Goal: Information Seeking & Learning: Learn about a topic

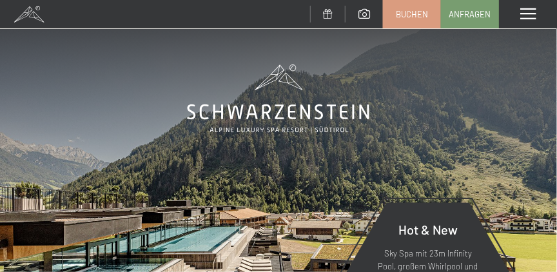
click at [524, 19] on span at bounding box center [528, 14] width 15 height 12
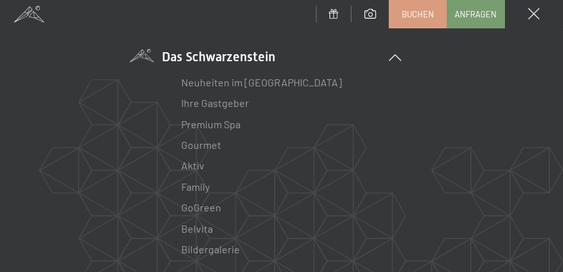
scroll to position [98, 0]
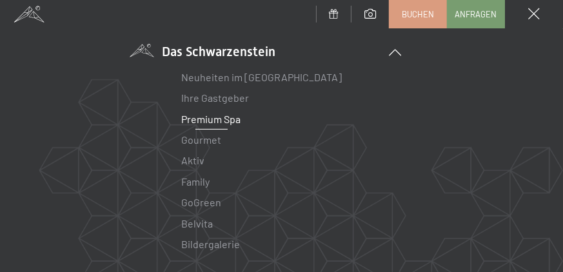
click at [200, 118] on link "Premium Spa" at bounding box center [211, 119] width 59 height 12
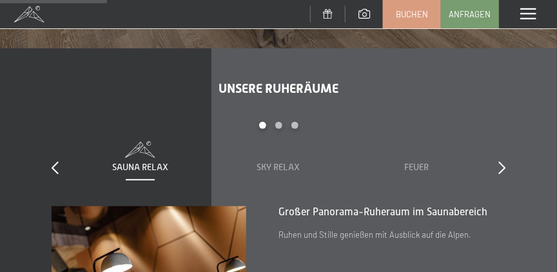
scroll to position [1179, 0]
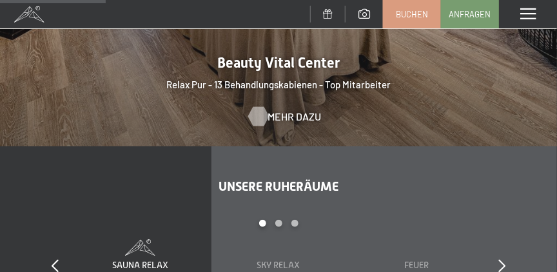
click at [269, 110] on span "Mehr dazu" at bounding box center [295, 117] width 54 height 14
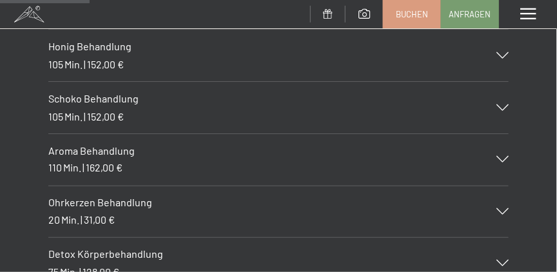
scroll to position [1572, 0]
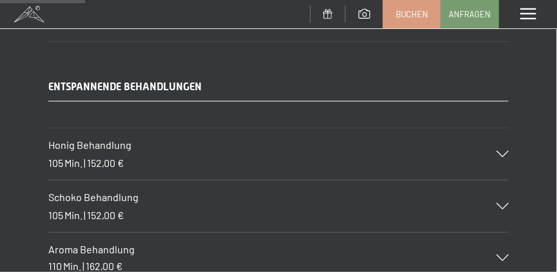
click at [502, 203] on icon at bounding box center [503, 206] width 12 height 6
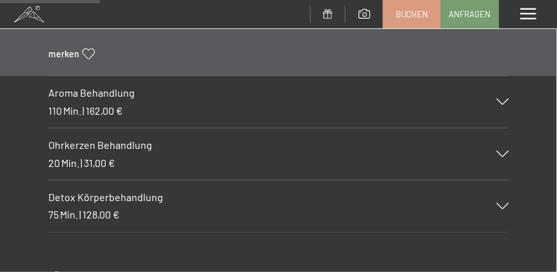
scroll to position [1966, 0]
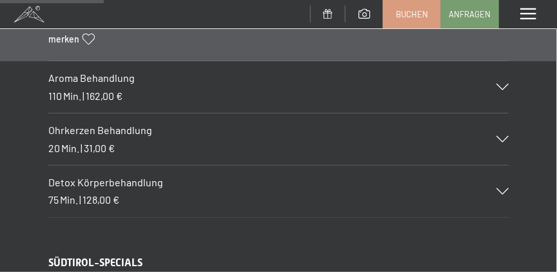
click at [112, 176] on span "Detox Körperbehandlung" at bounding box center [105, 182] width 115 height 12
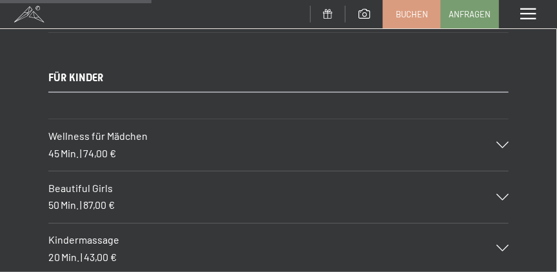
scroll to position [2851, 0]
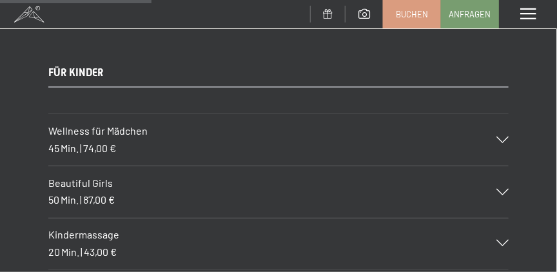
click at [89, 125] on span "Wellness für Mädchen" at bounding box center [97, 131] width 99 height 12
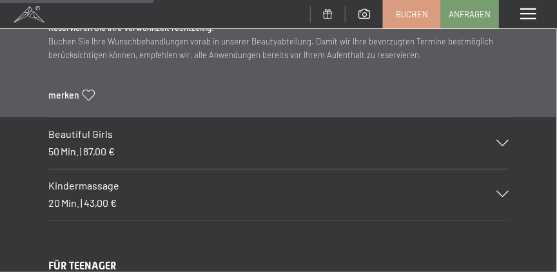
scroll to position [2877, 0]
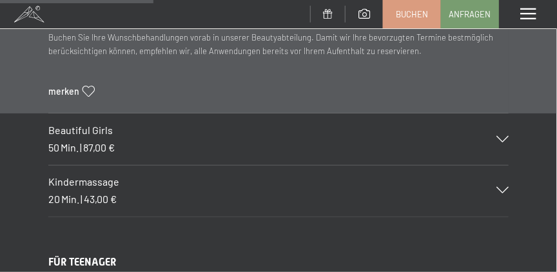
click at [99, 141] on span "87,00 €" at bounding box center [99, 147] width 32 height 12
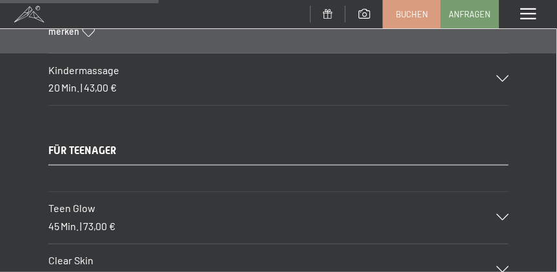
scroll to position [3073, 0]
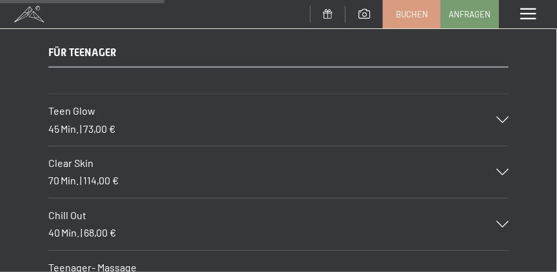
click at [83, 105] on span "Teen Glow" at bounding box center [71, 111] width 47 height 12
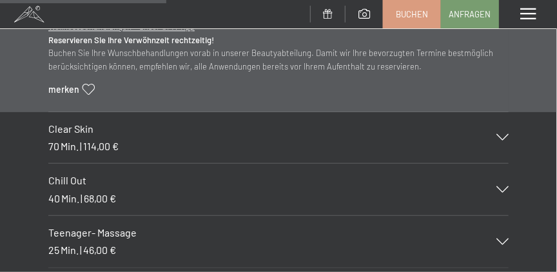
scroll to position [3238, 0]
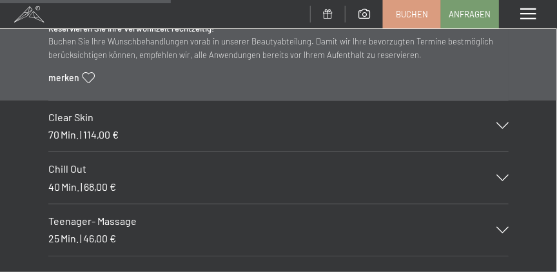
click at [74, 128] on div "70 Min. | 114,00 €" at bounding box center [83, 135] width 70 height 14
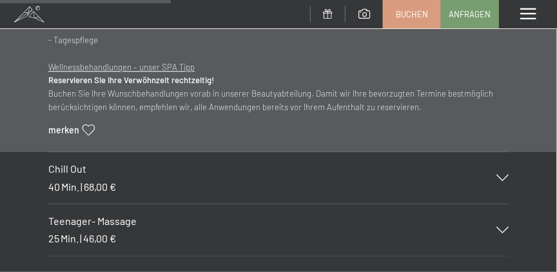
click at [101, 181] on span "68,00 €" at bounding box center [100, 187] width 32 height 12
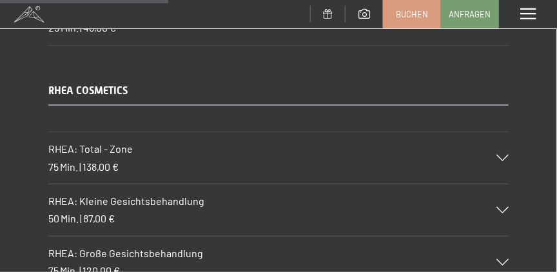
scroll to position [3337, 0]
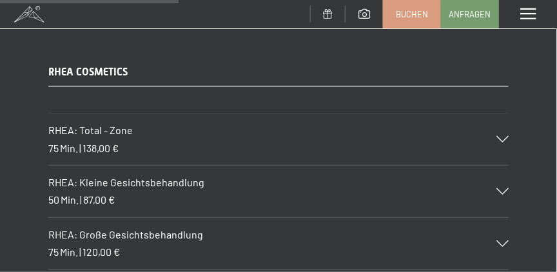
click at [108, 122] on div "RHEA: Total - Zone 75 Min. | 138,00 €" at bounding box center [278, 140] width 461 height 52
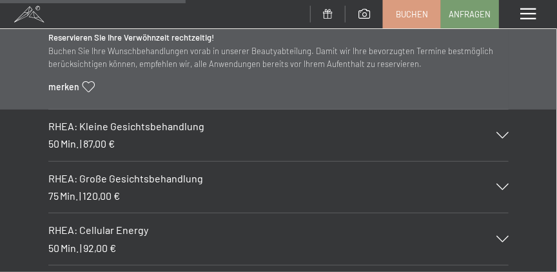
scroll to position [3513, 0]
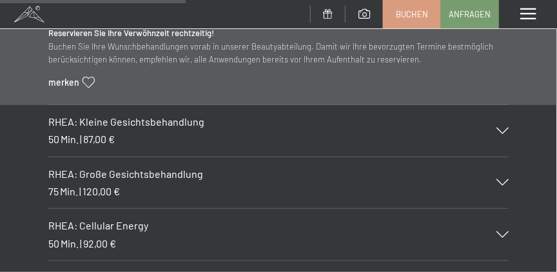
click at [107, 112] on div "RHEA: Kleine Gesichtsbehandlung 50 Min. | 87,00 €" at bounding box center [278, 131] width 461 height 52
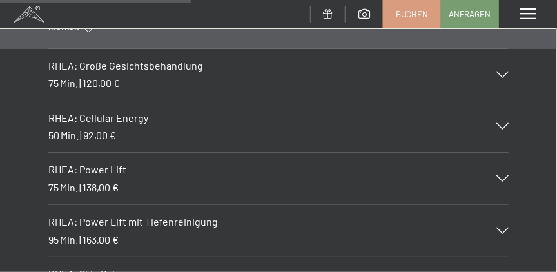
scroll to position [3612, 0]
click at [112, 129] on span "92,00 €" at bounding box center [99, 135] width 33 height 12
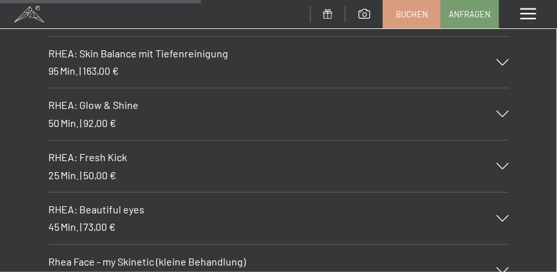
scroll to position [3907, 0]
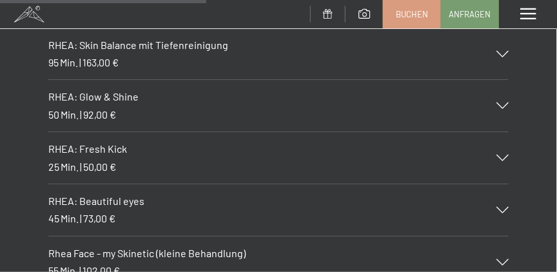
click at [104, 90] on h3 "RHEA: Glow & Shine" at bounding box center [265, 97] width 435 height 14
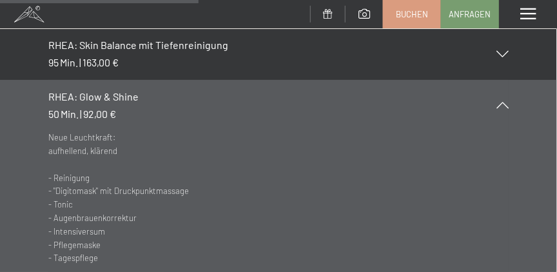
scroll to position [3866, 0]
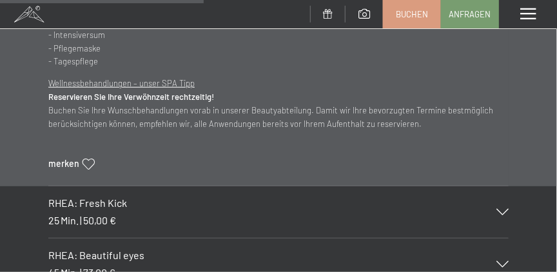
click at [107, 197] on span "RHEA: Fresh Kick" at bounding box center [87, 203] width 79 height 12
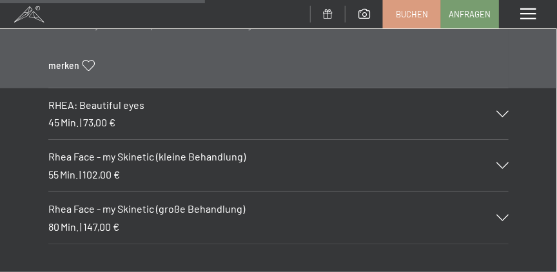
scroll to position [3964, 0]
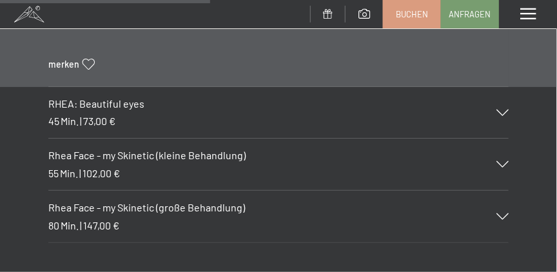
click at [110, 97] on h3 "RHEA: Beautiful eyes" at bounding box center [265, 104] width 435 height 14
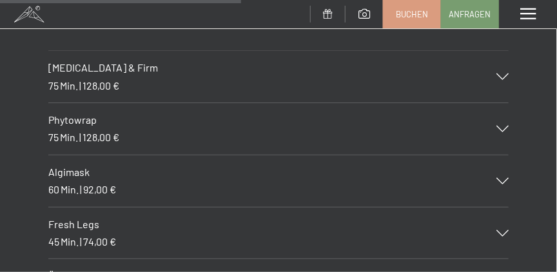
scroll to position [4555, 0]
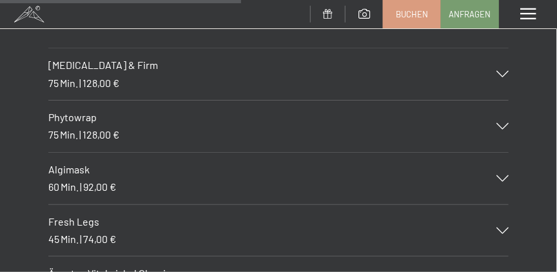
click at [89, 111] on span "Phytowrap" at bounding box center [72, 117] width 48 height 12
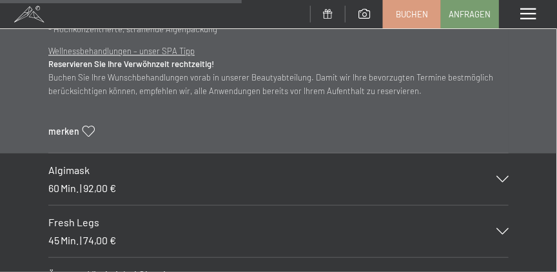
scroll to position [4638, 0]
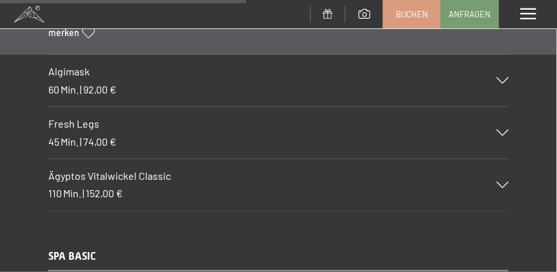
click at [79, 83] on span "Min." at bounding box center [70, 89] width 18 height 12
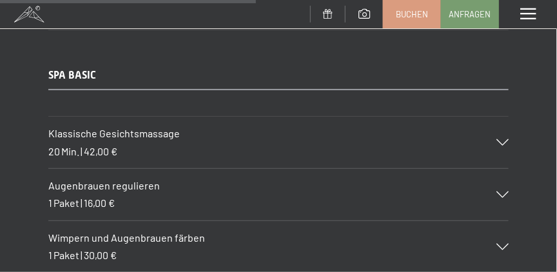
scroll to position [4835, 0]
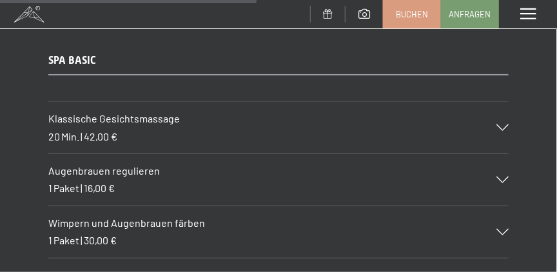
click at [114, 130] on span "42,00 €" at bounding box center [101, 136] width 34 height 12
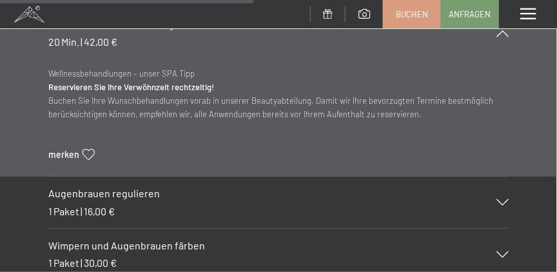
scroll to position [4736, 0]
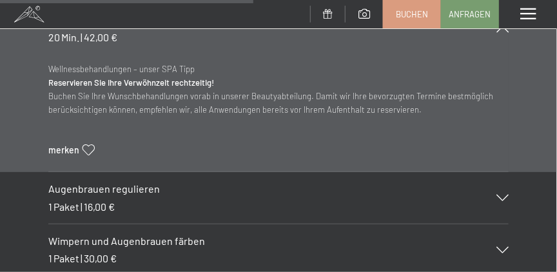
click at [117, 183] on span "Augenbrauen regulieren" at bounding box center [104, 189] width 112 height 12
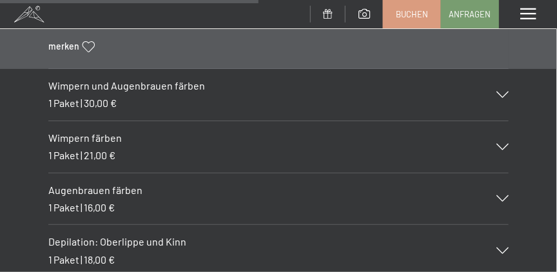
scroll to position [4933, 0]
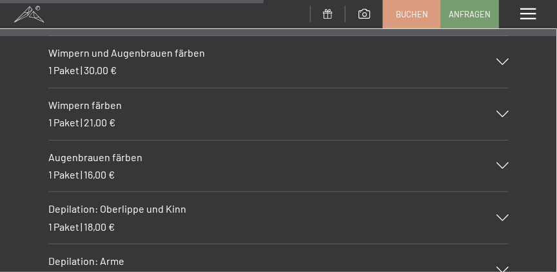
click at [113, 203] on span "Depilation: Oberlippe und Kinn" at bounding box center [117, 209] width 138 height 12
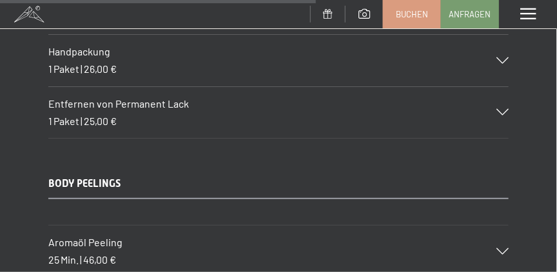
scroll to position [6014, 0]
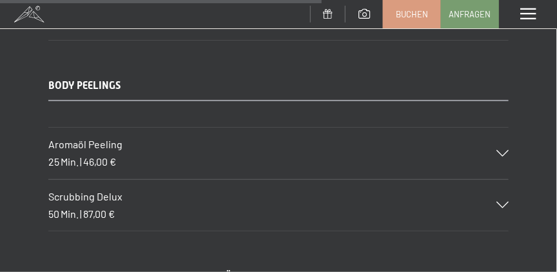
click at [106, 137] on h3 "Aromaöl Peeling" at bounding box center [265, 144] width 435 height 14
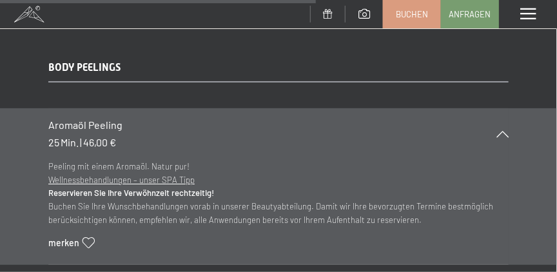
scroll to position [5897, 0]
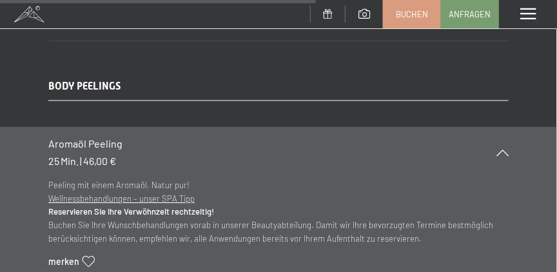
click at [504, 150] on icon at bounding box center [503, 153] width 12 height 6
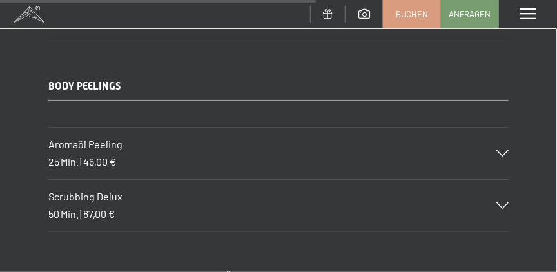
click at [96, 190] on span "Scrubbing Delux" at bounding box center [85, 196] width 74 height 12
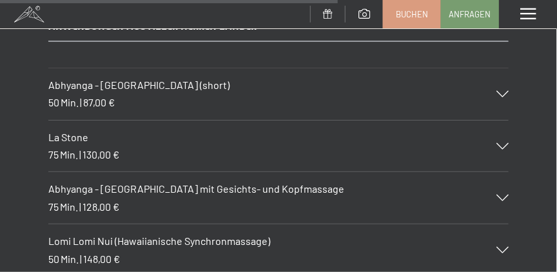
scroll to position [6389, 0]
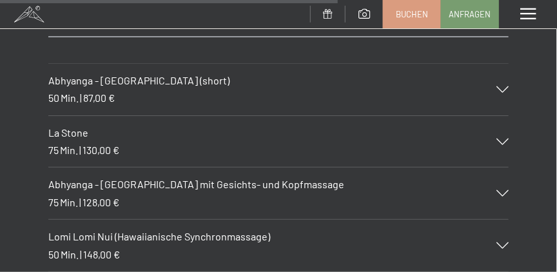
click at [166, 230] on span "Lomi Lomi Nui (Hawaiianische Synchronmassage)" at bounding box center [159, 236] width 222 height 12
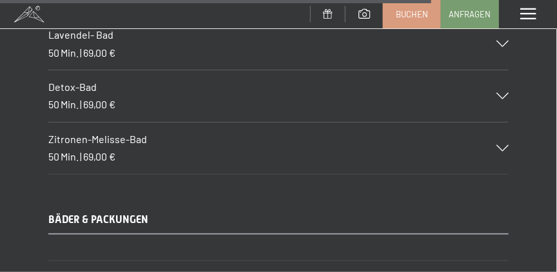
scroll to position [8216, 0]
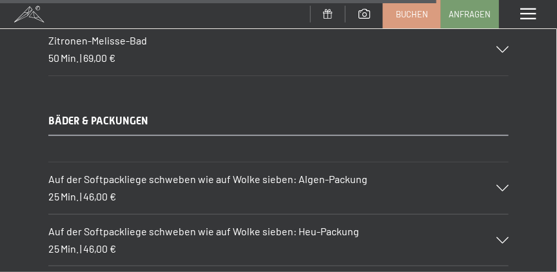
click at [168, 170] on div "Auf der Softpackliege schweben wie auf Wolke sieben: Algen-Packung 25 Min. | 46…" at bounding box center [278, 189] width 461 height 52
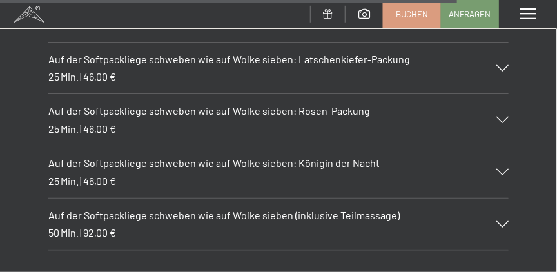
scroll to position [8622, 0]
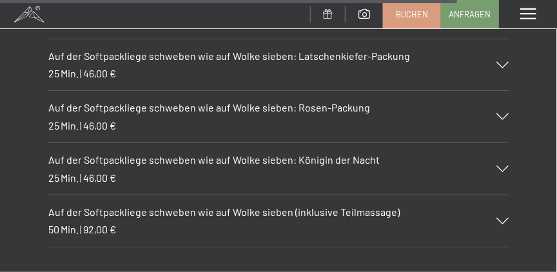
click at [141, 154] on span "Auf der Softpackliege schweben wie auf Wolke sieben: Königin der Nacht" at bounding box center [214, 160] width 332 height 12
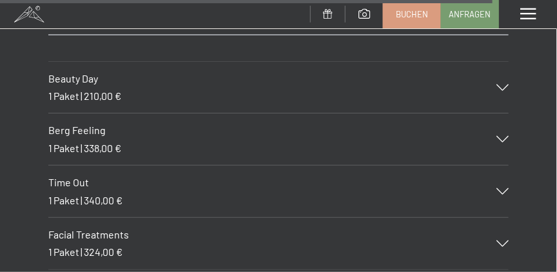
scroll to position [9301, 0]
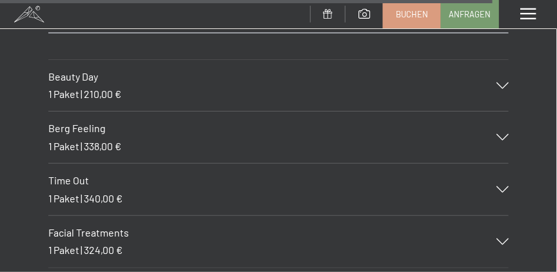
click at [101, 88] on span "210,00 €" at bounding box center [102, 94] width 37 height 12
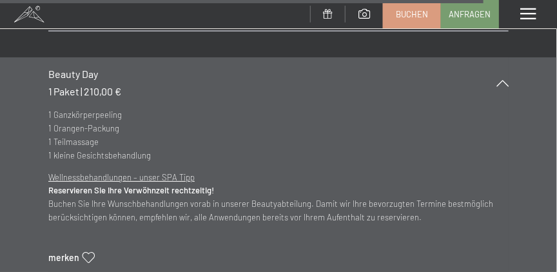
scroll to position [9090, 0]
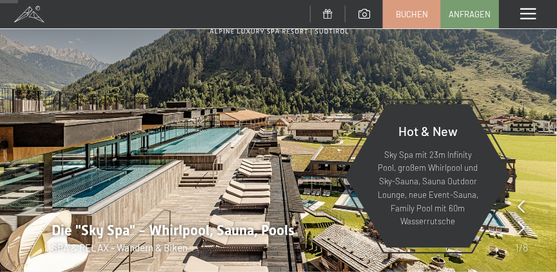
scroll to position [98, 0]
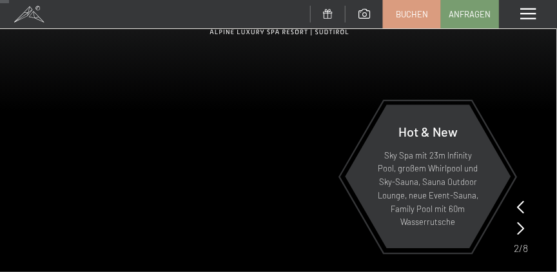
click at [438, 159] on p "Sky Spa mit 23m Infinity Pool, großem Whirlpool und Sky-Sauna, Sauna Outdoor Lo…" at bounding box center [428, 189] width 103 height 81
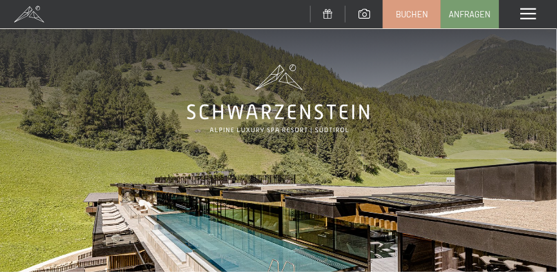
click at [529, 16] on span at bounding box center [528, 14] width 15 height 12
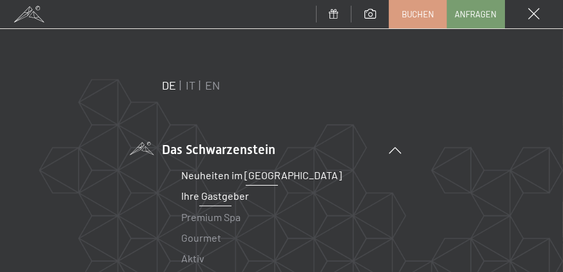
scroll to position [98, 0]
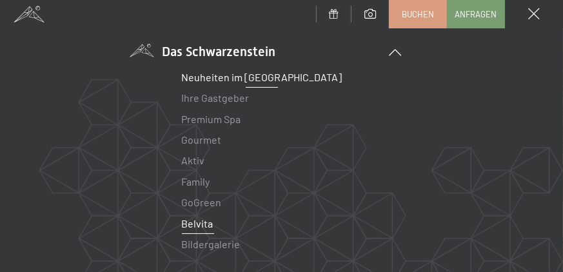
click at [206, 223] on link "Belvita" at bounding box center [198, 223] width 32 height 12
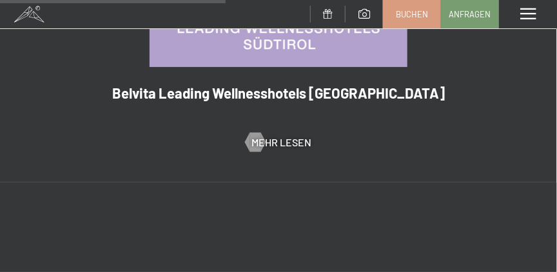
scroll to position [884, 0]
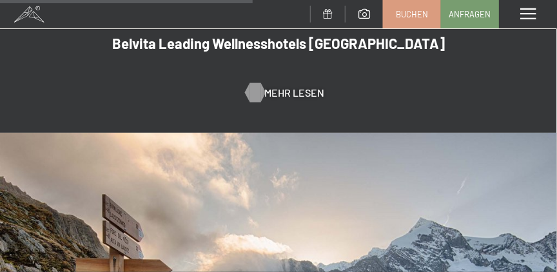
click at [292, 86] on span "Mehr Lesen" at bounding box center [295, 93] width 60 height 14
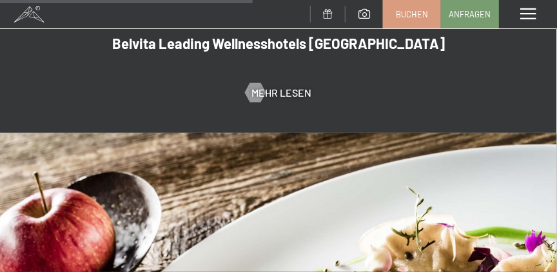
click at [535, 17] on span at bounding box center [528, 14] width 15 height 12
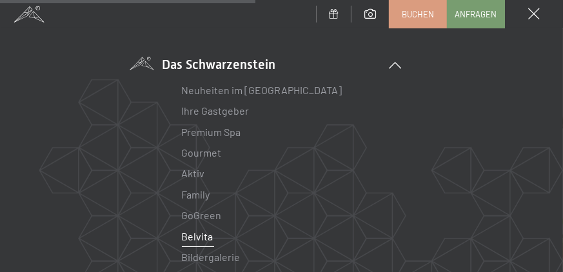
scroll to position [98, 0]
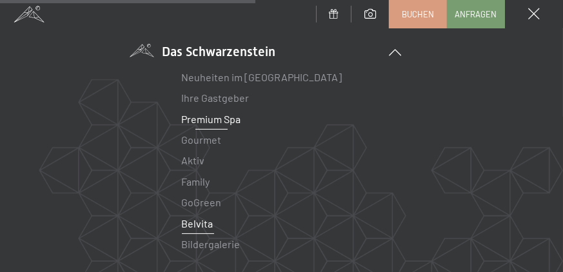
click at [202, 116] on link "Premium Spa" at bounding box center [211, 119] width 59 height 12
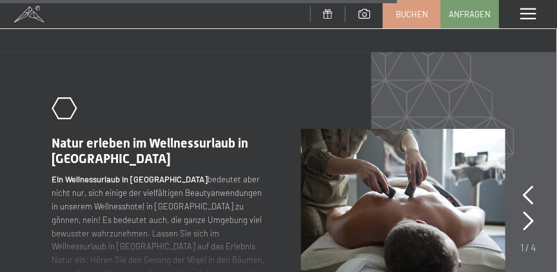
scroll to position [3735, 0]
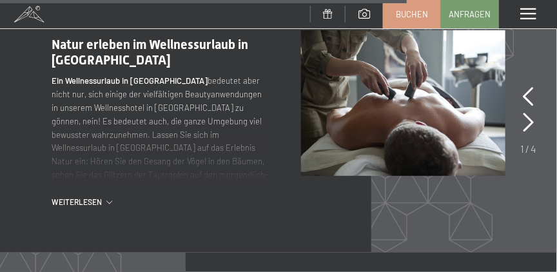
click at [77, 197] on span "Weiterlesen" at bounding box center [79, 202] width 55 height 11
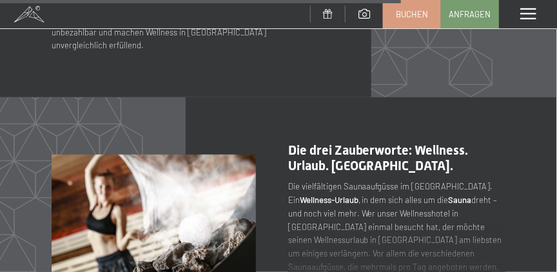
scroll to position [3500, 0]
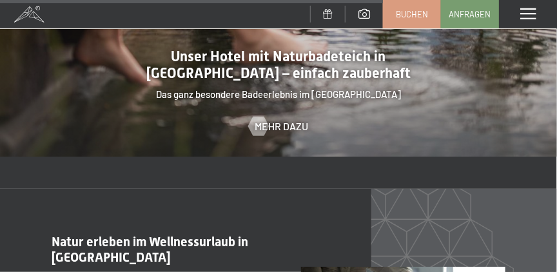
click at [530, 14] on span at bounding box center [528, 14] width 15 height 12
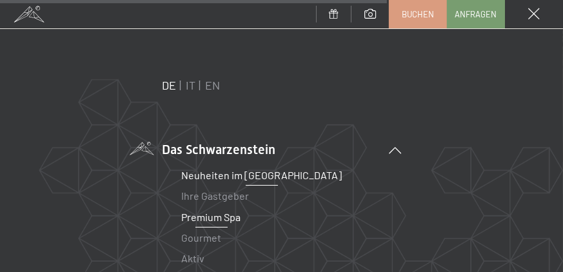
scroll to position [98, 0]
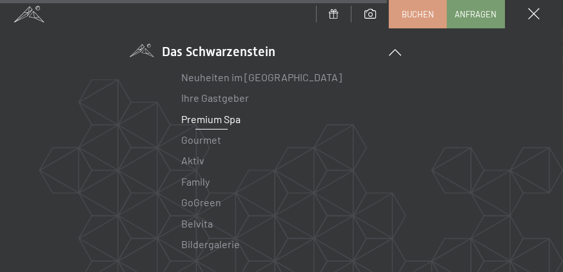
click at [208, 119] on link "Premium Spa" at bounding box center [211, 119] width 59 height 12
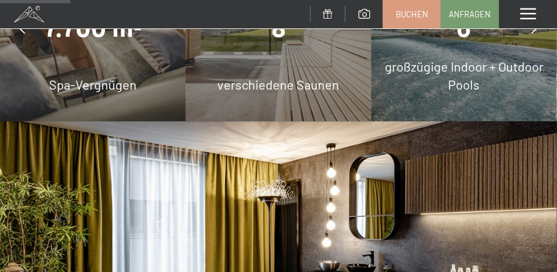
scroll to position [884, 0]
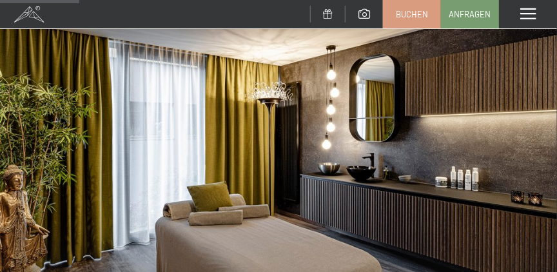
click at [265, 157] on img at bounding box center [278, 232] width 557 height 418
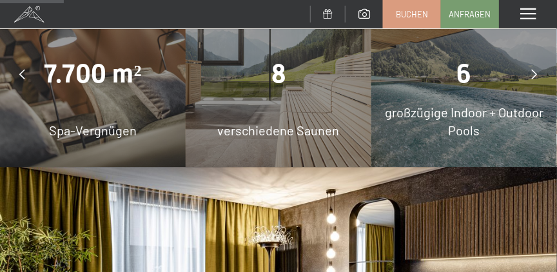
scroll to position [688, 0]
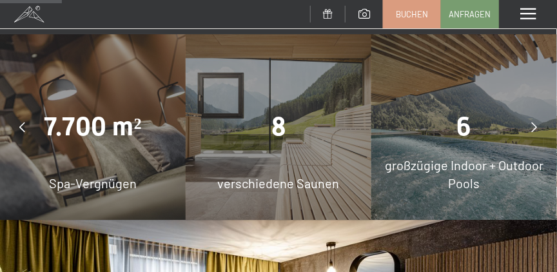
click at [95, 115] on span "7.700 m²" at bounding box center [93, 127] width 97 height 30
drag, startPoint x: 84, startPoint y: 174, endPoint x: 79, endPoint y: 167, distance: 8.4
click at [83, 175] on span "Spa-Vergnügen" at bounding box center [93, 182] width 88 height 15
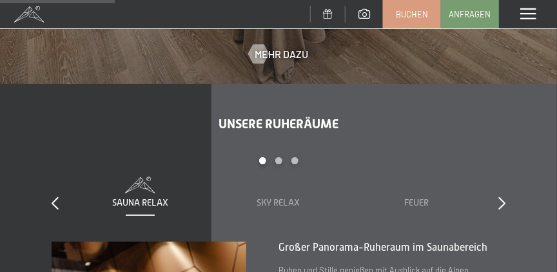
scroll to position [1277, 0]
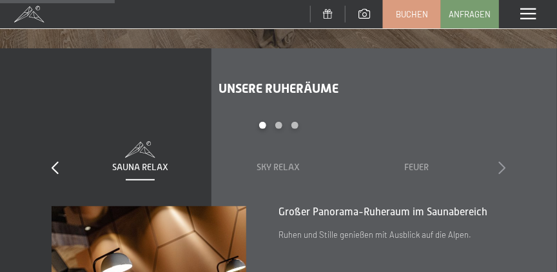
click at [506, 161] on icon at bounding box center [502, 167] width 7 height 13
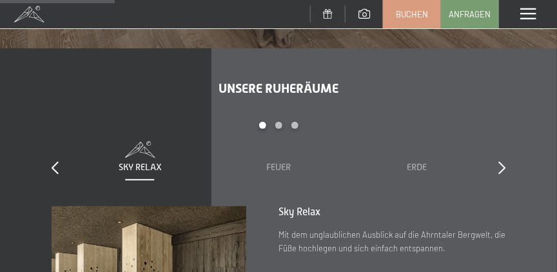
click at [506, 156] on div "Unsere Ruheräume slide 2 to 4 of 7 Sauna Relax Sky Relax Feuer Erde Wasser Luft…" at bounding box center [278, 241] width 557 height 321
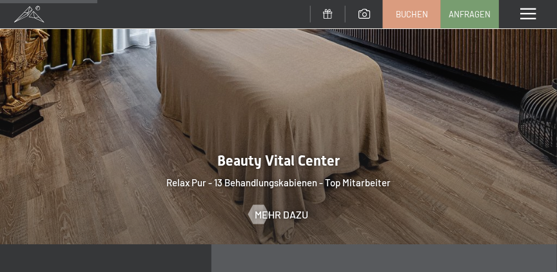
click at [542, 17] on div "Menü" at bounding box center [528, 14] width 58 height 28
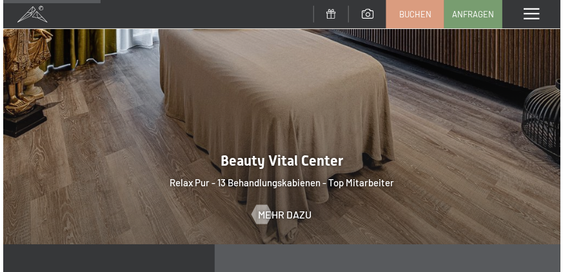
scroll to position [1087, 0]
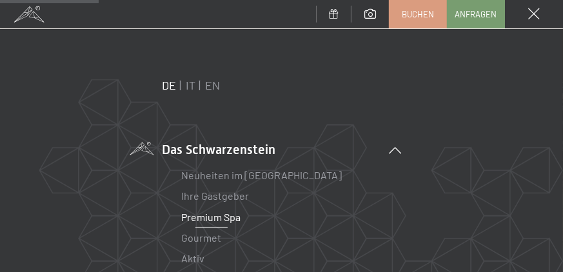
click at [217, 219] on link "Premium Spa" at bounding box center [211, 217] width 59 height 12
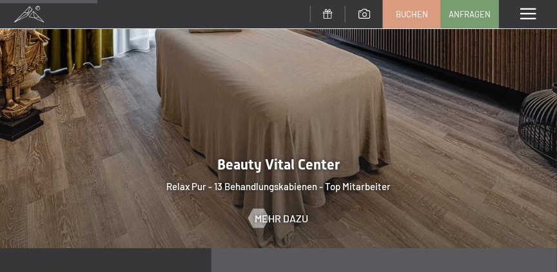
scroll to position [1081, 0]
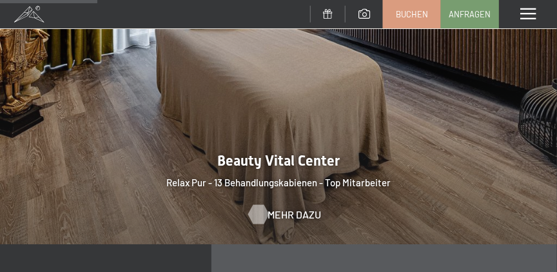
click at [294, 208] on span "Mehr dazu" at bounding box center [295, 215] width 54 height 14
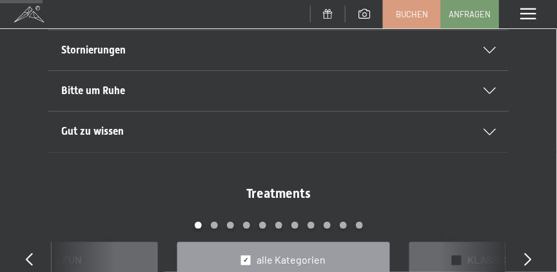
scroll to position [786, 0]
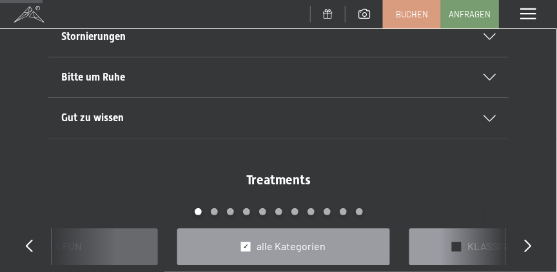
click at [462, 232] on div "✓ KLASSISCHE MASSAGEN" at bounding box center [515, 246] width 213 height 37
click at [251, 242] on div at bounding box center [246, 247] width 10 height 10
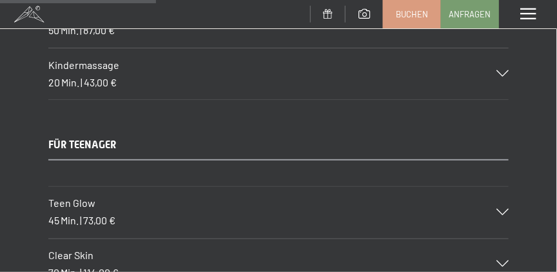
scroll to position [2949, 0]
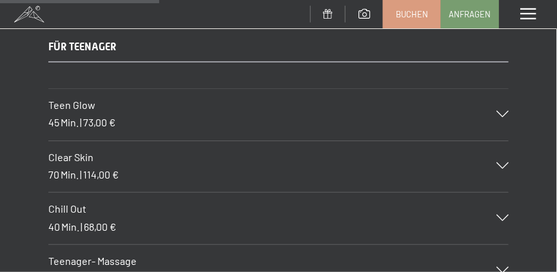
click at [97, 117] on span "73,00 €" at bounding box center [99, 123] width 32 height 12
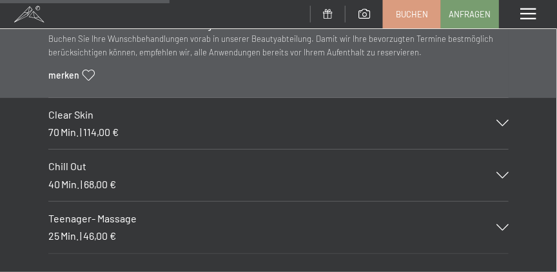
scroll to position [3244, 0]
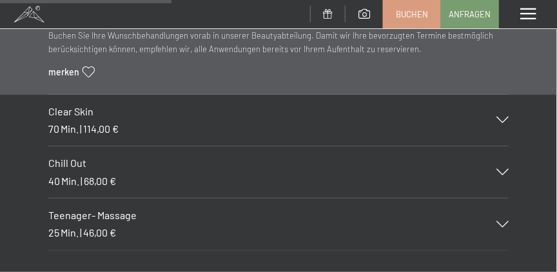
click at [93, 156] on h3 "Chill Out" at bounding box center [265, 163] width 435 height 14
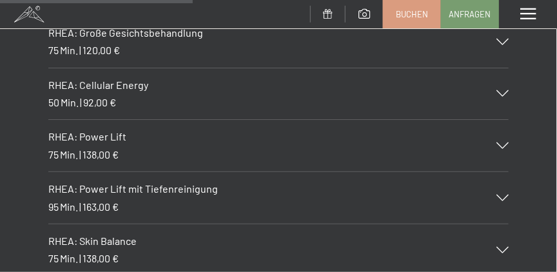
scroll to position [3735, 0]
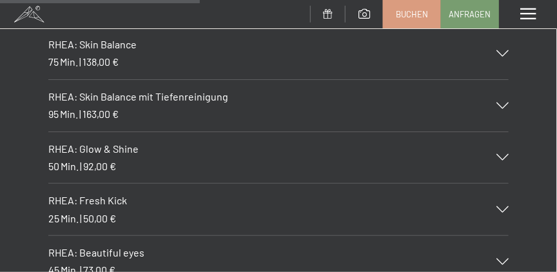
click at [122, 145] on div "RHEA: Glow & Shine 50 Min. | 92,00 €" at bounding box center [278, 158] width 461 height 52
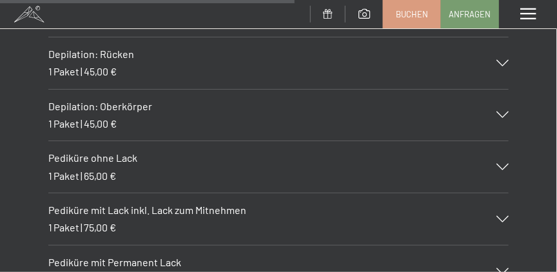
scroll to position [5584, 0]
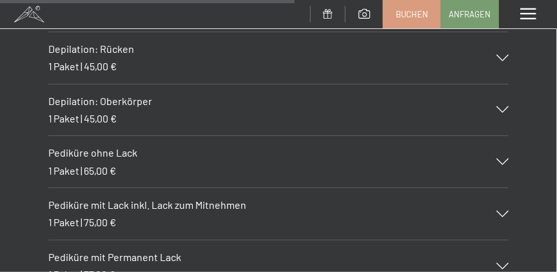
click at [81, 146] on h3 "Pediküre ohne Lack" at bounding box center [265, 153] width 435 height 14
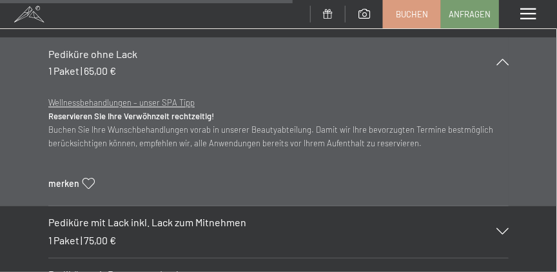
scroll to position [5529, 0]
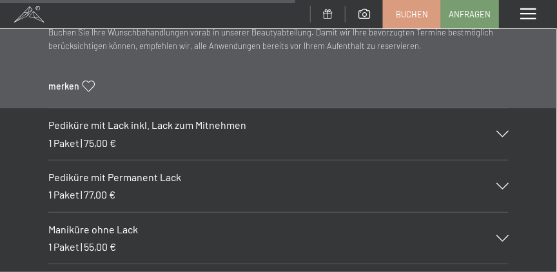
click at [170, 119] on span "Pediküre mit Lack inkl. Lack zum Mitnehmen" at bounding box center [147, 125] width 198 height 12
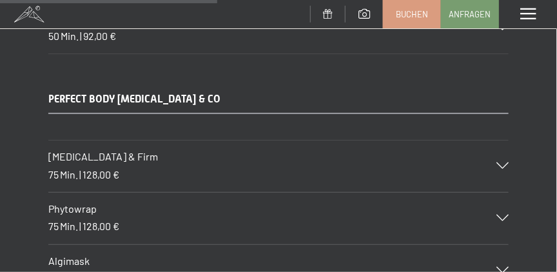
scroll to position [3858, 0]
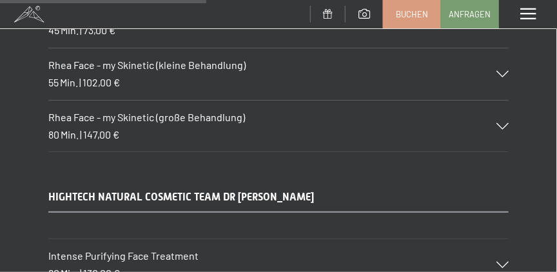
click at [365, 12] on span at bounding box center [365, 14] width 12 height 10
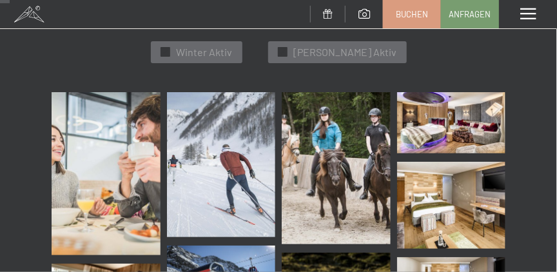
scroll to position [295, 0]
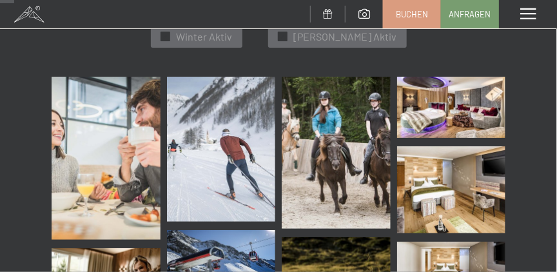
click at [450, 96] on img at bounding box center [451, 107] width 109 height 61
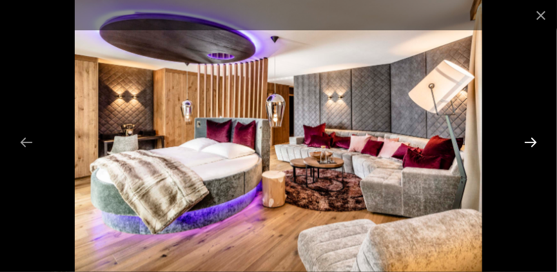
click at [530, 139] on button "Next slide" at bounding box center [530, 142] width 27 height 25
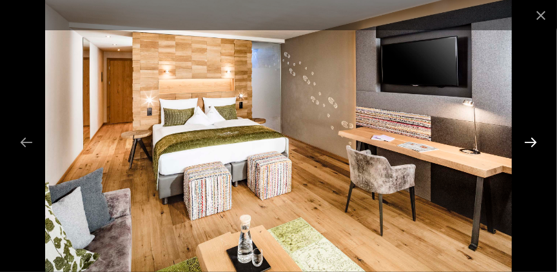
click at [532, 138] on button "Next slide" at bounding box center [530, 142] width 27 height 25
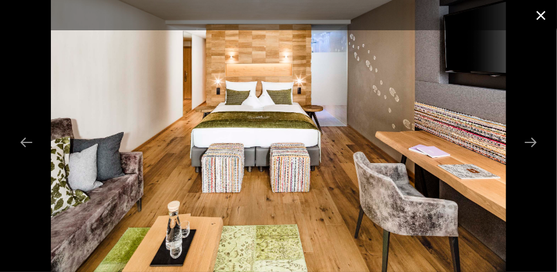
click at [541, 17] on button "Close gallery" at bounding box center [541, 15] width 32 height 30
